Goal: Find specific page/section: Find specific page/section

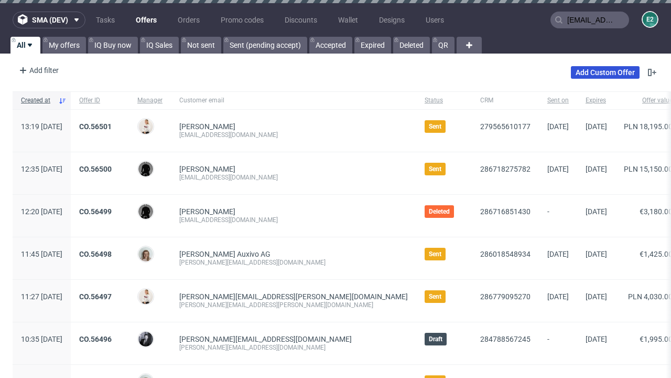
type input "[EMAIL_ADDRESS][DOMAIN_NAME]"
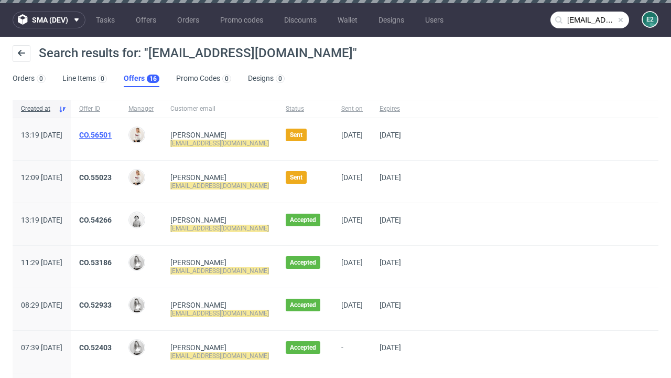
click at [142, 79] on link "Offers 16" at bounding box center [142, 78] width 36 height 17
click at [112, 135] on link "CO.56501" at bounding box center [95, 135] width 33 height 8
